Goal: Transaction & Acquisition: Purchase product/service

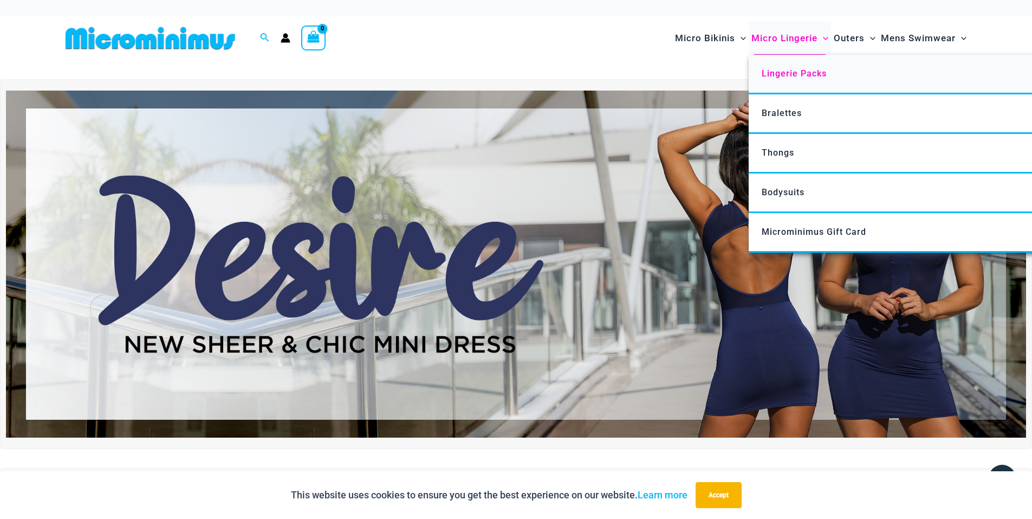
click at [808, 69] on span "Lingerie Packs" at bounding box center [794, 73] width 65 height 10
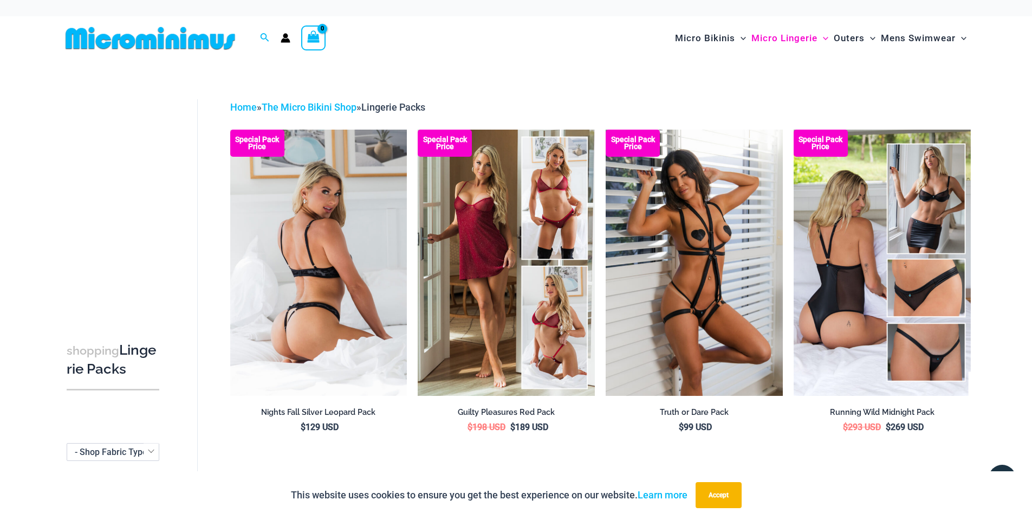
click at [366, 223] on img at bounding box center [318, 263] width 177 height 266
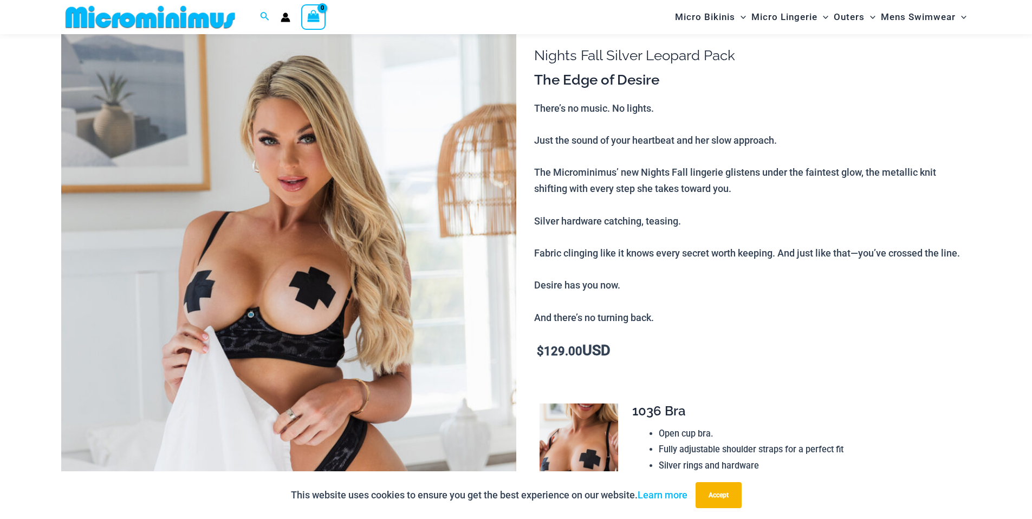
scroll to position [54, 0]
